Goal: Information Seeking & Learning: Learn about a topic

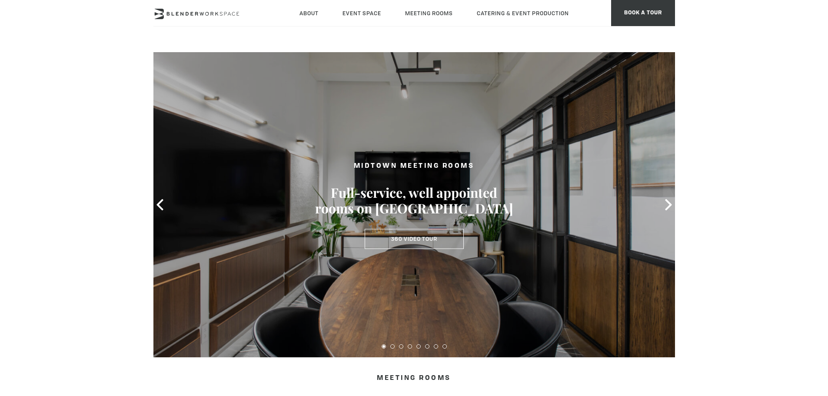
click at [666, 207] on icon at bounding box center [668, 204] width 11 height 11
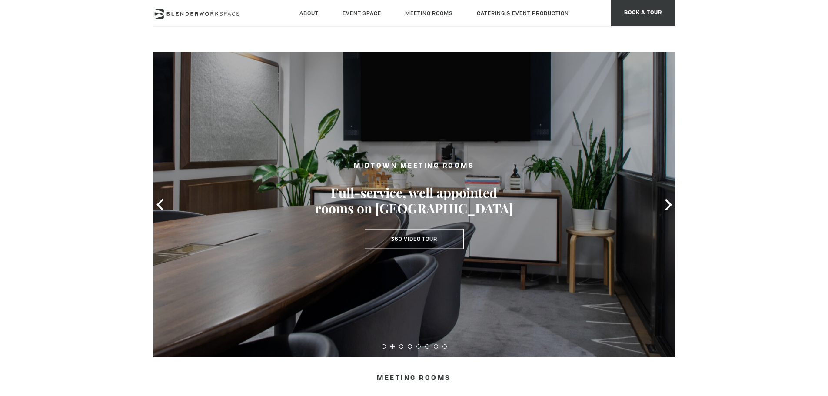
click at [666, 207] on icon at bounding box center [668, 204] width 11 height 11
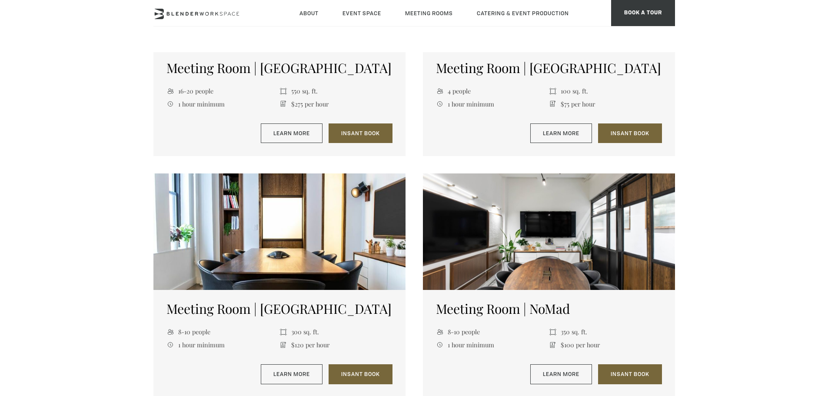
scroll to position [478, 0]
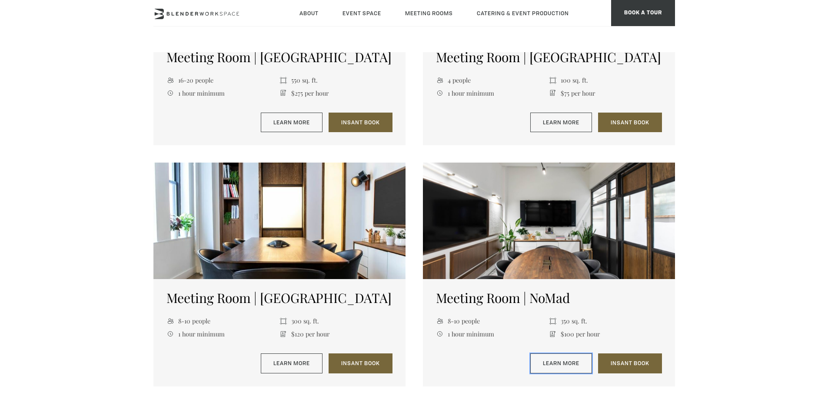
click at [550, 359] on link "Learn More" at bounding box center [561, 363] width 62 height 20
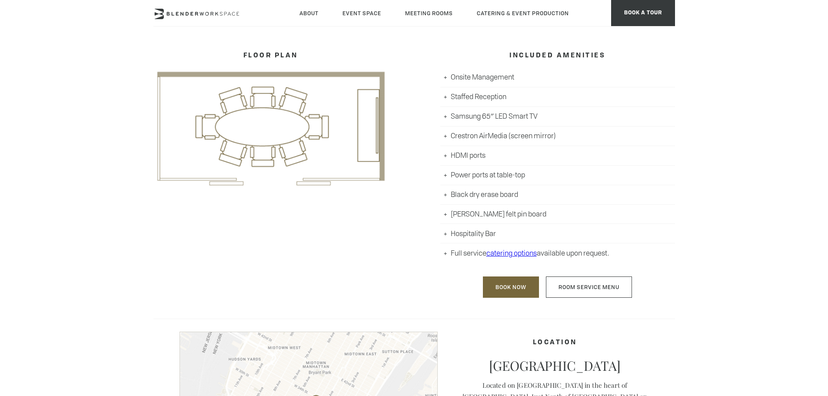
scroll to position [435, 0]
